Goal: Transaction & Acquisition: Purchase product/service

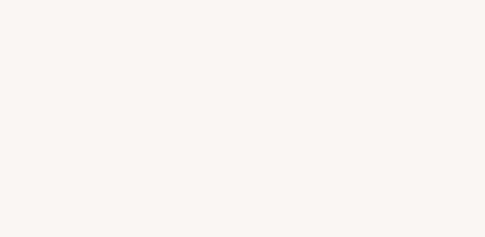
select select "FR"
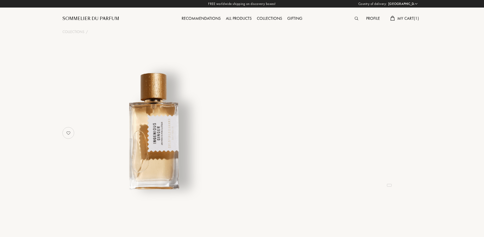
scroll to position [52, 0]
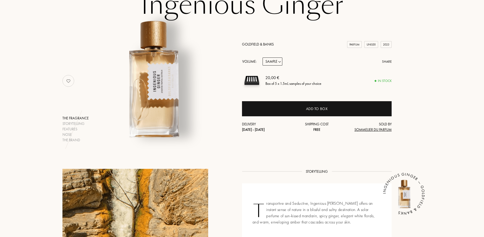
click at [273, 61] on select "Sample 10mL 50mL 100mL" at bounding box center [272, 61] width 20 height 8
select select "2"
click at [262, 57] on select "Sample 10mL 50mL 100mL" at bounding box center [272, 61] width 20 height 8
select select "2"
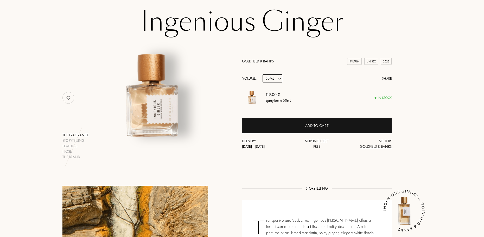
scroll to position [26, 0]
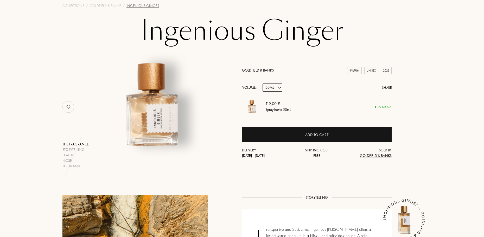
click at [275, 89] on select "Sample 10mL 50mL 100mL" at bounding box center [272, 88] width 20 height 8
select select "3"
click at [262, 84] on select "Sample 10mL 50mL 100mL" at bounding box center [272, 88] width 20 height 8
select select "3"
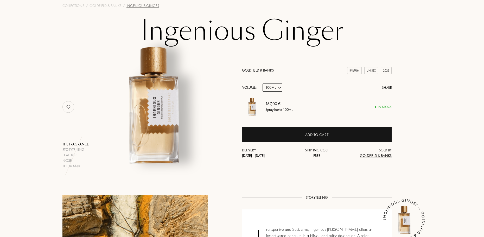
click at [277, 85] on select "Sample 10mL 50mL 100mL" at bounding box center [272, 88] width 20 height 8
select select "2"
click at [262, 84] on select "Sample 10mL 50mL 100mL" at bounding box center [272, 88] width 20 height 8
select select "2"
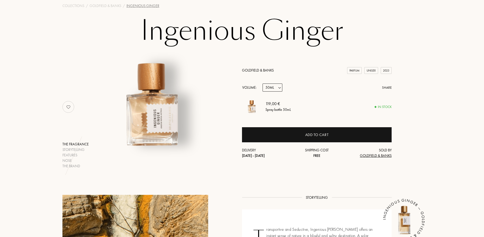
click at [283, 125] on div "Goldfield & Banks Parfum Unisex 2023 Volume: Sample 10mL 50mL 100mL Share 119,0…" at bounding box center [317, 113] width 150 height 91
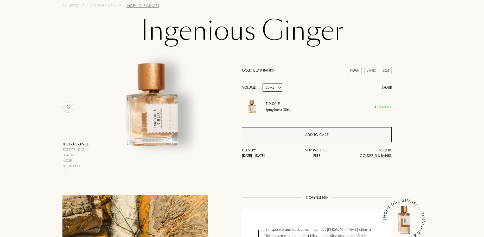
click at [284, 133] on div "Add to cart" at bounding box center [317, 134] width 150 height 15
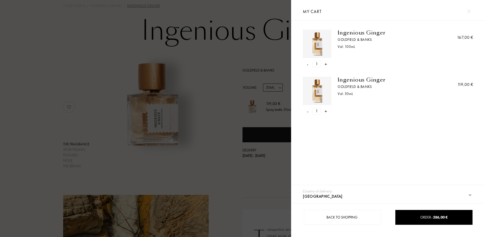
click at [249, 79] on div at bounding box center [145, 118] width 291 height 237
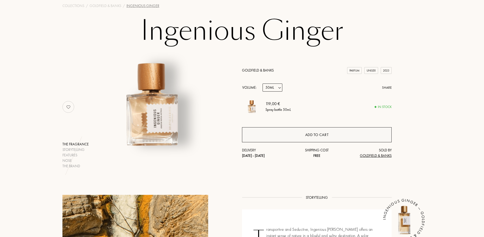
click at [338, 140] on div "Add to cart" at bounding box center [317, 134] width 150 height 15
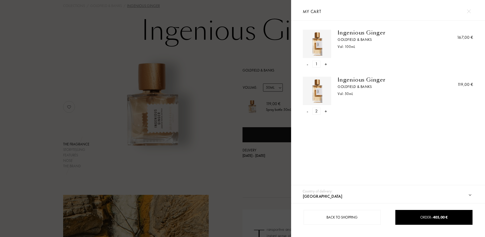
click at [308, 112] on div "-" at bounding box center [308, 111] width 2 height 7
click at [309, 65] on div "- 1 +" at bounding box center [317, 64] width 28 height 7
click at [307, 65] on div "-" at bounding box center [308, 64] width 2 height 7
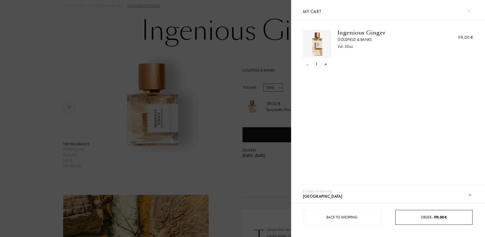
click at [446, 220] on div "Order – 119,00 €" at bounding box center [434, 217] width 77 height 15
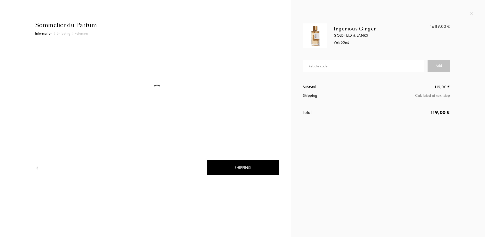
select select "FR"
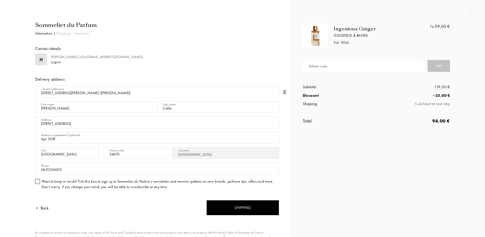
click at [349, 66] on input "text" at bounding box center [363, 66] width 121 height 12
click at [435, 66] on div "Add" at bounding box center [439, 66] width 22 height 12
click at [390, 67] on input "YK8PF-8LPJF" at bounding box center [363, 66] width 121 height 12
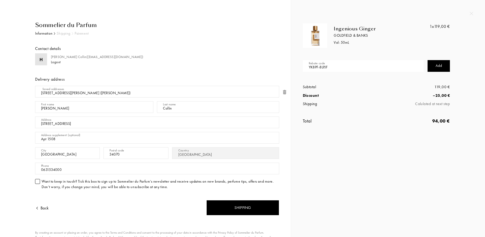
click at [390, 67] on input "YK8PF-8LPJF" at bounding box center [363, 66] width 121 height 12
type input "YK8PF-"
click at [366, 89] on div "Subtotal" at bounding box center [340, 87] width 74 height 6
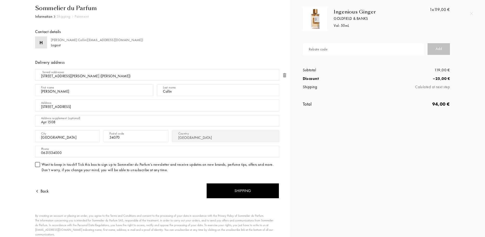
scroll to position [26, 0]
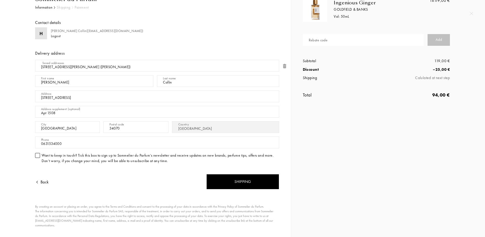
click at [247, 190] on div "Sommelier du Parfum Information Shipping Paiement Contact details H Hugo Collin…" at bounding box center [155, 122] width 248 height 254
click at [248, 183] on div "Shipping" at bounding box center [243, 181] width 73 height 15
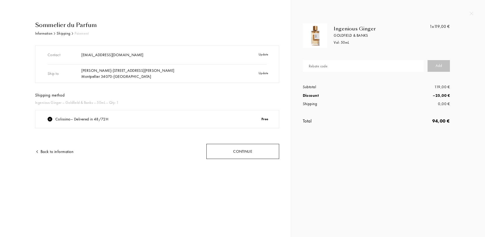
click at [264, 152] on div "Continue" at bounding box center [243, 151] width 73 height 15
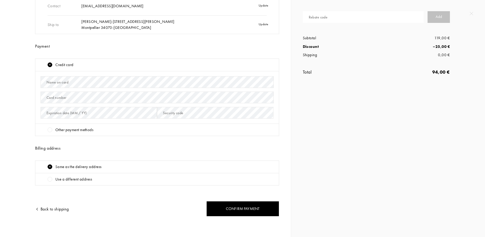
scroll to position [51, 0]
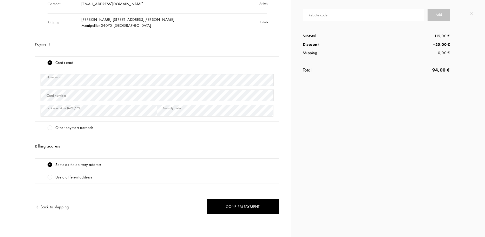
click at [145, 88] on div "Card number" at bounding box center [157, 95] width 233 height 15
click at [278, 144] on div "Billing address" at bounding box center [157, 146] width 244 height 6
click at [261, 206] on div "Confirm payment" at bounding box center [243, 206] width 73 height 15
click at [248, 44] on div "Payment" at bounding box center [157, 44] width 244 height 6
click at [259, 208] on div "Confirm payment" at bounding box center [243, 206] width 73 height 15
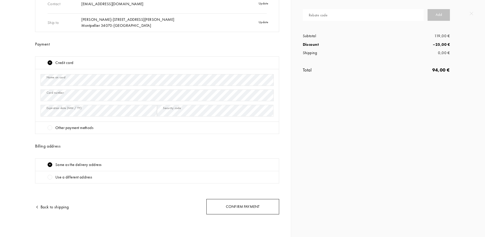
click at [245, 208] on div "Confirm payment" at bounding box center [243, 206] width 73 height 15
